Goal: Complete application form

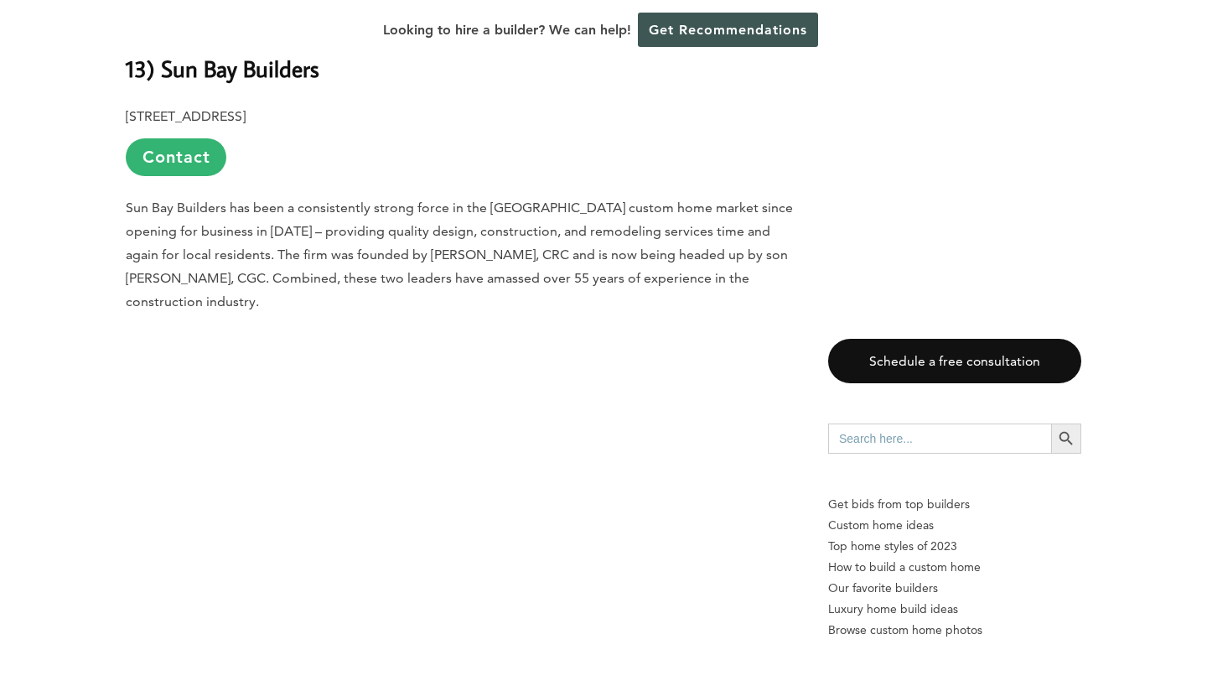
scroll to position [3174, 0]
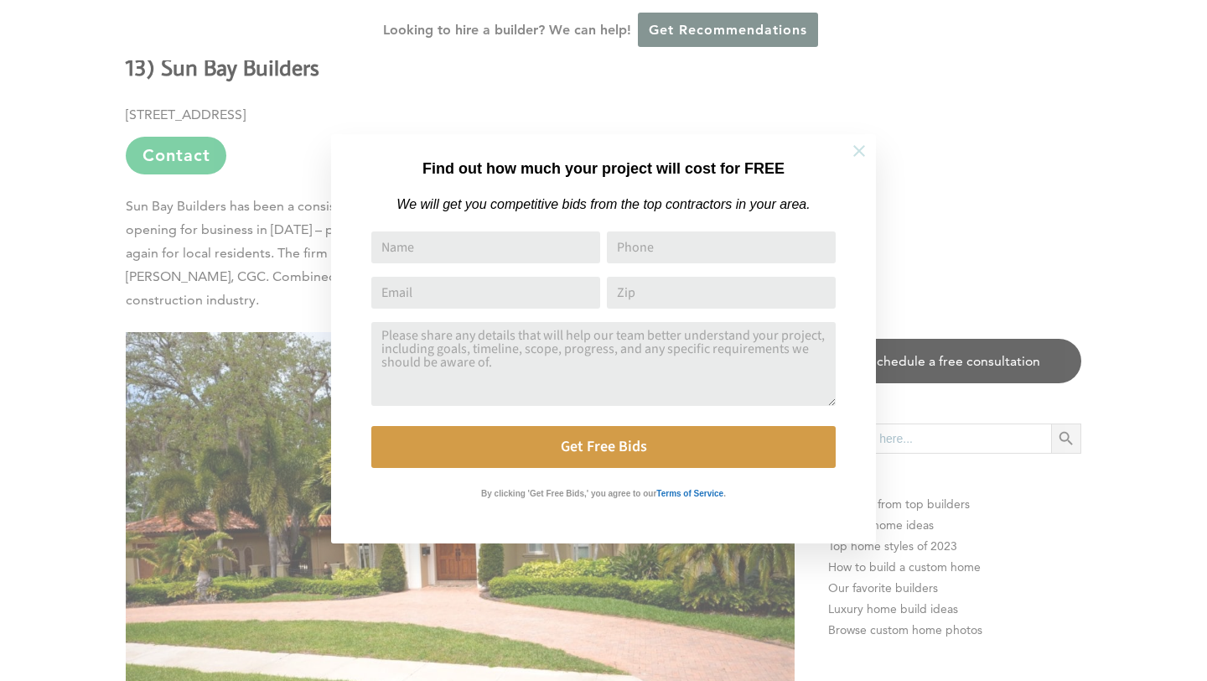
click at [852, 142] on icon at bounding box center [859, 151] width 18 height 18
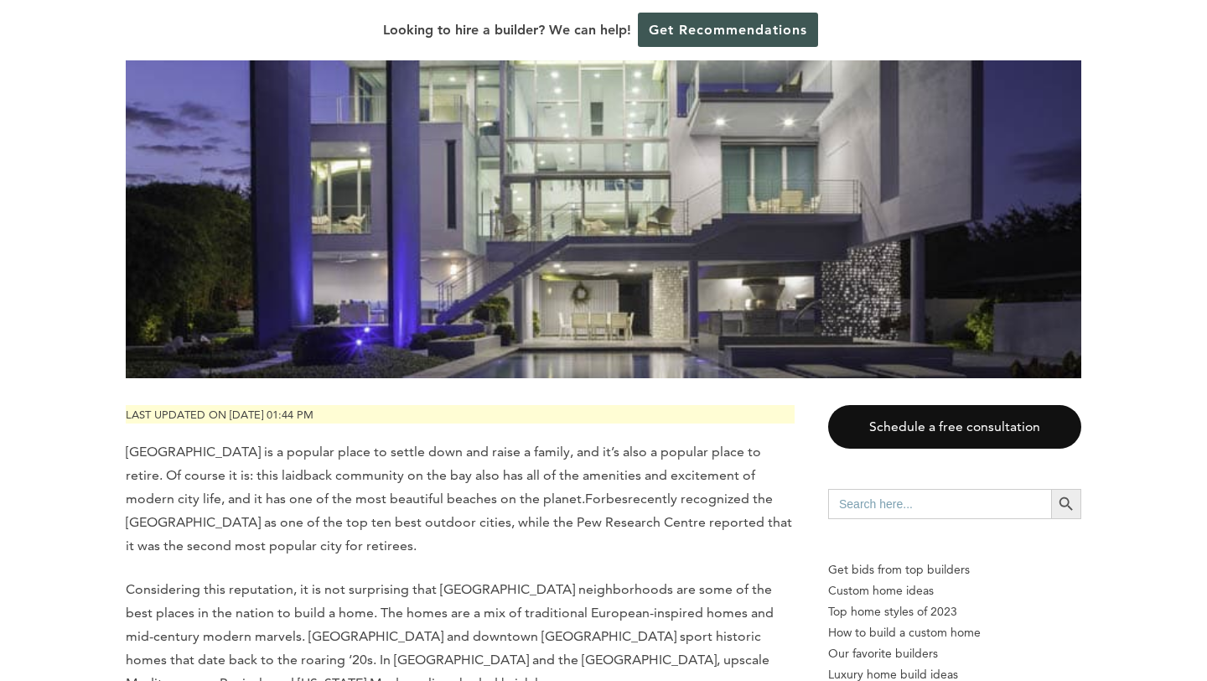
scroll to position [419, 0]
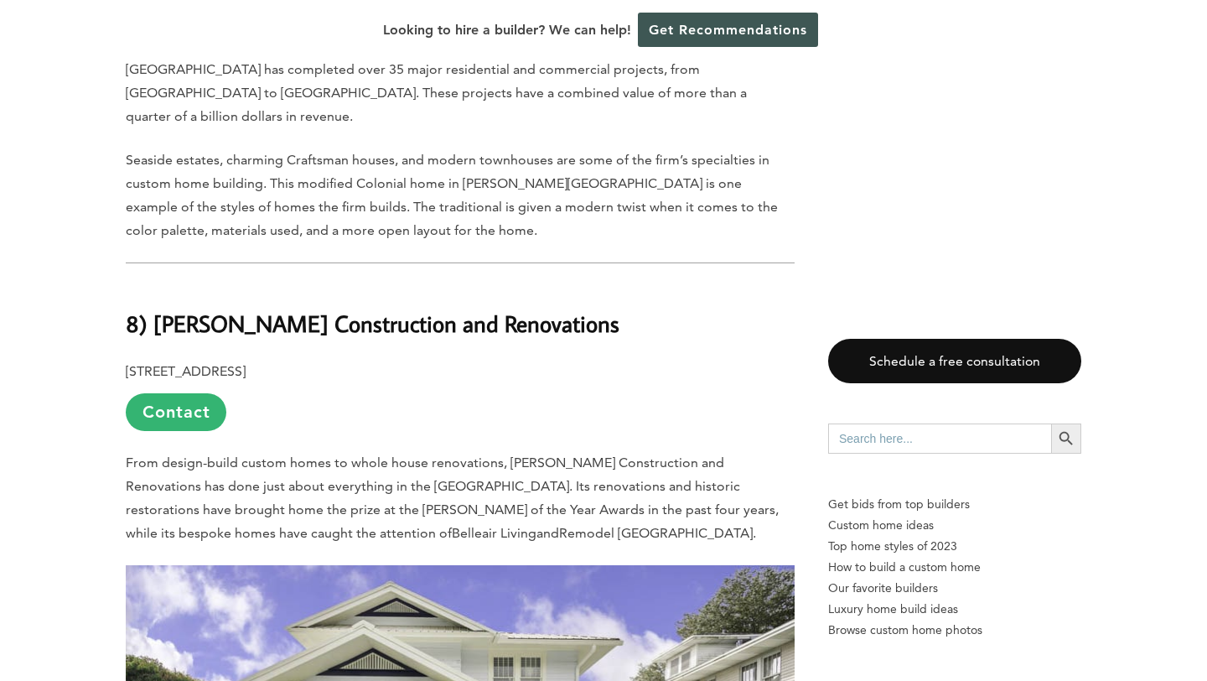
scroll to position [7647, 0]
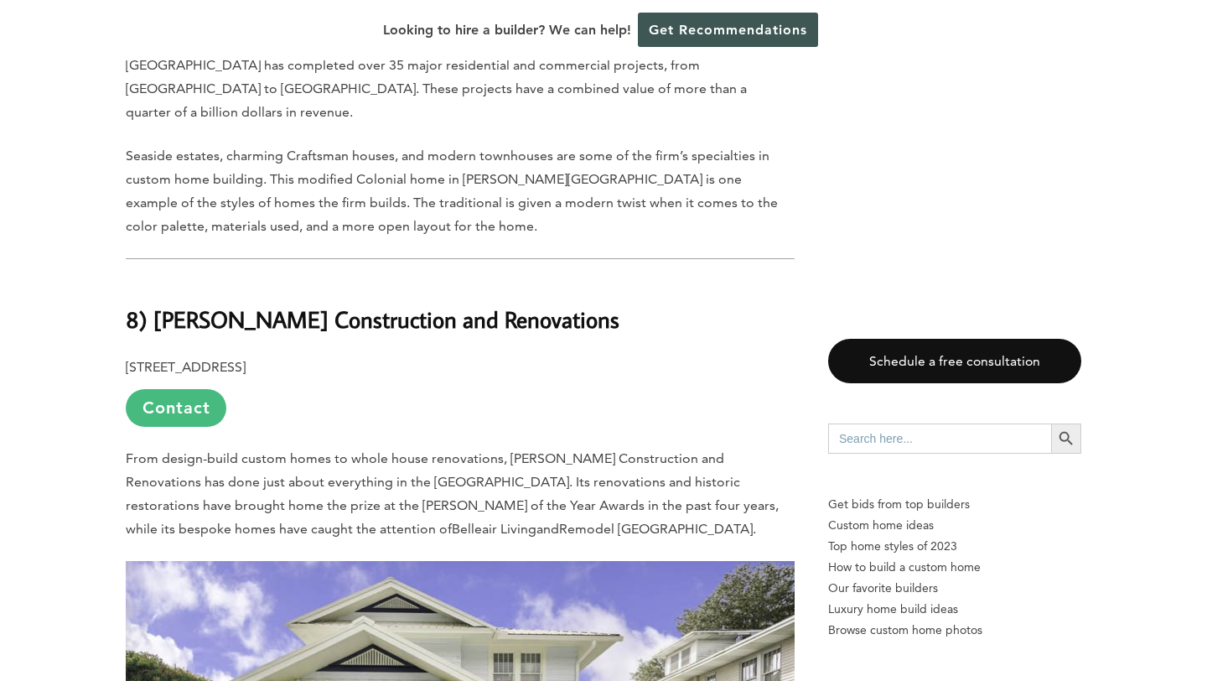
click at [174, 389] on link "Contact" at bounding box center [176, 408] width 101 height 38
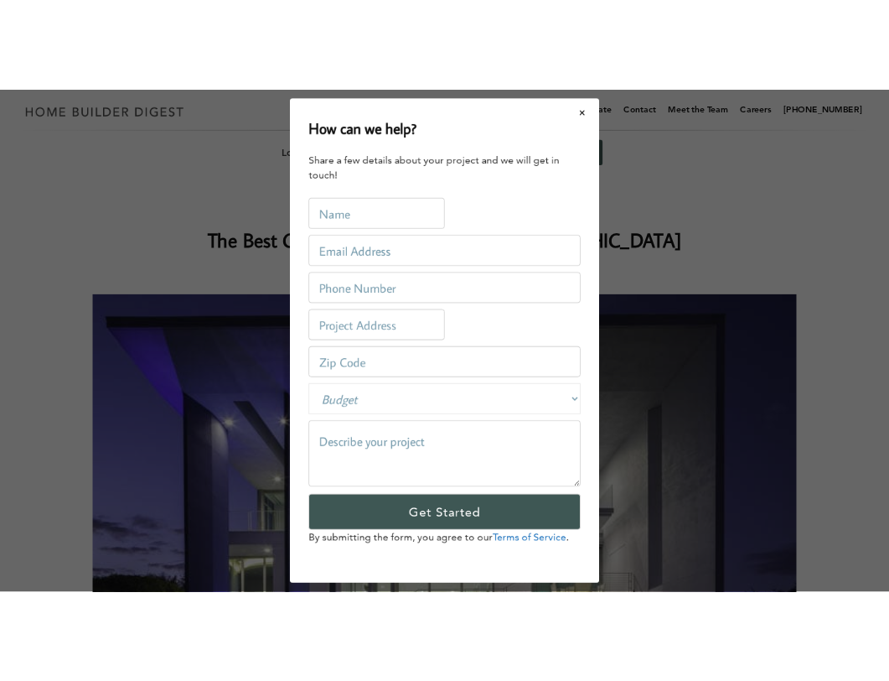
scroll to position [0, 0]
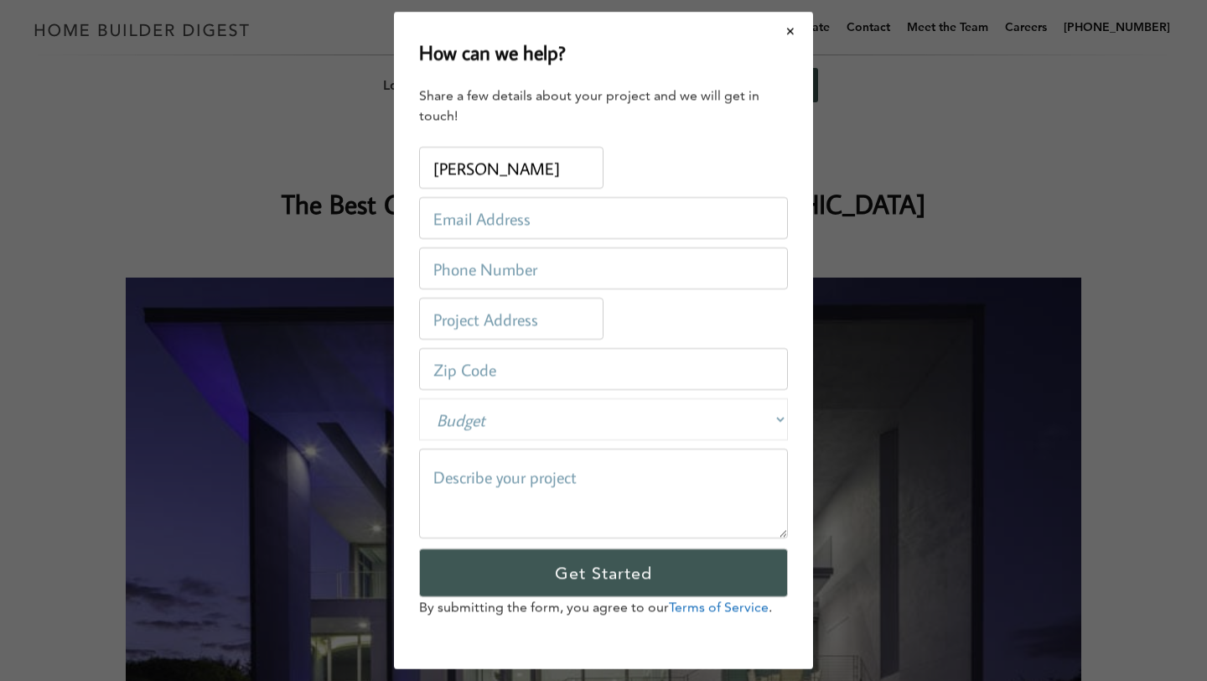
type input "[PERSON_NAME]"
click at [453, 220] on input "email" at bounding box center [603, 218] width 369 height 42
type input "[EMAIL_ADDRESS][DOMAIN_NAME]"
click at [473, 267] on input "tel" at bounding box center [603, 268] width 369 height 42
click at [458, 267] on input "7703617179" at bounding box center [603, 268] width 369 height 42
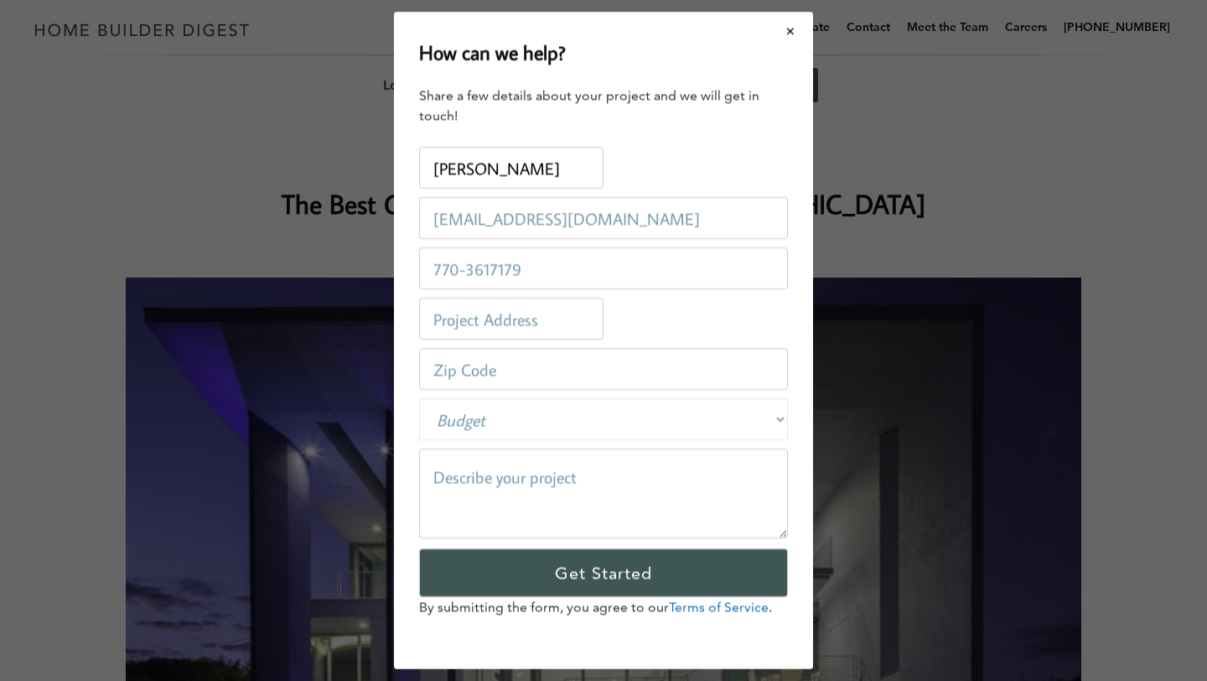
click at [490, 270] on input "770-3617179" at bounding box center [603, 268] width 369 height 42
type input "[PHONE_NUMBER]"
click at [493, 328] on input "text" at bounding box center [511, 319] width 184 height 42
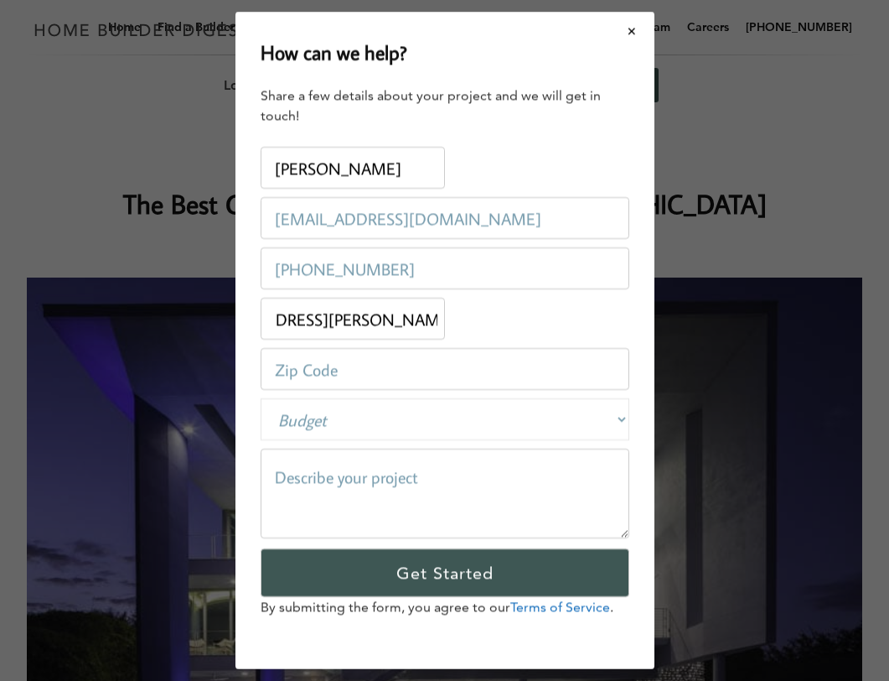
scroll to position [0, 96]
type input "[STREET_ADDRESS][PERSON_NAME]"
click at [309, 374] on input "number" at bounding box center [445, 369] width 369 height 42
type input "33708"
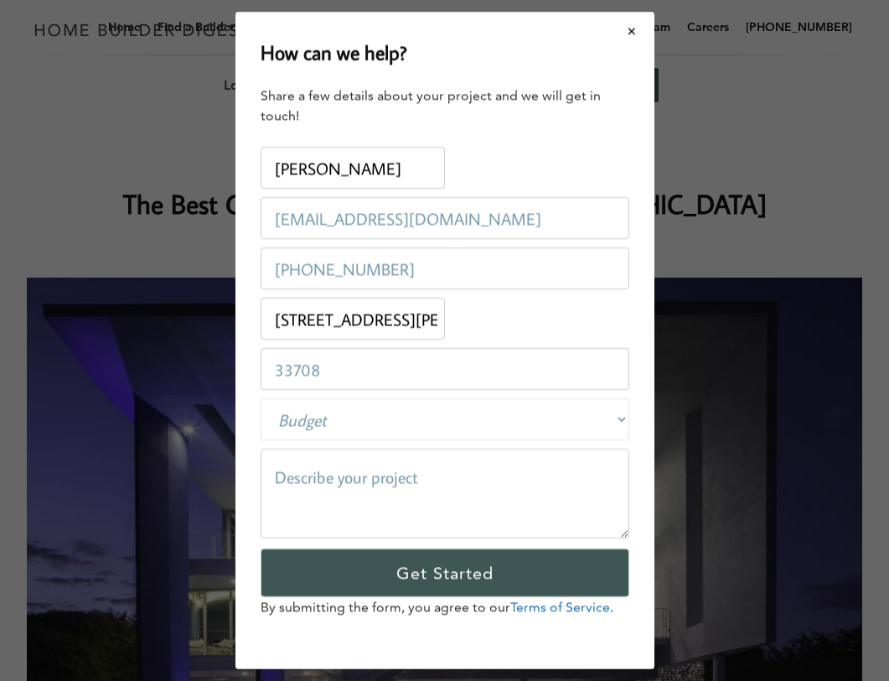
click at [319, 416] on select "Budget Less than $100,000 $100,000-$250,000 $250,000-$500,000 $500,000-$1 Milli…" at bounding box center [445, 419] width 369 height 42
select select "250000-500000"
click at [261, 398] on select "Budget Less than $100,000 $100,000-$250,000 $250,000-$500,000 $500,000-$1 Milli…" at bounding box center [445, 419] width 369 height 42
